Goal: Use online tool/utility

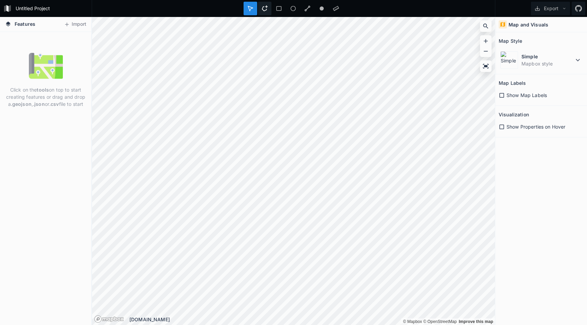
click at [267, 11] on div at bounding box center [265, 9] width 14 height 14
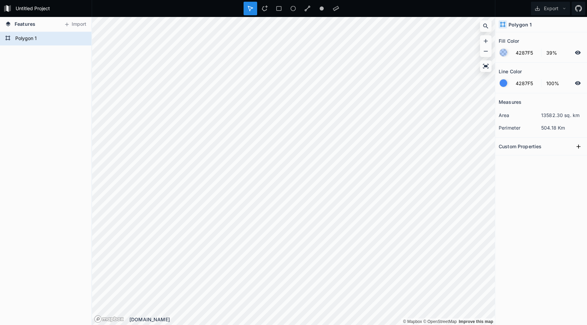
click at [533, 150] on h2 "Custom Properties" at bounding box center [519, 146] width 43 height 11
click at [575, 150] on icon at bounding box center [578, 146] width 7 height 7
click at [547, 11] on button "Export" at bounding box center [550, 9] width 39 height 14
click at [267, 7] on icon at bounding box center [264, 8] width 6 height 6
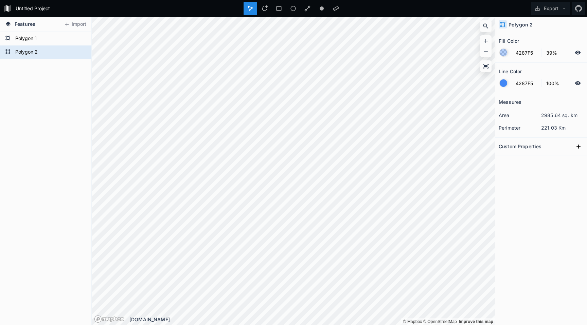
click at [531, 147] on h2 "Custom Properties" at bounding box center [519, 146] width 43 height 11
click at [579, 146] on icon at bounding box center [578, 147] width 4 height 4
click at [29, 55] on form "Polygon 2" at bounding box center [44, 52] width 63 height 10
click at [35, 39] on form "Polygon 1" at bounding box center [44, 39] width 63 height 10
